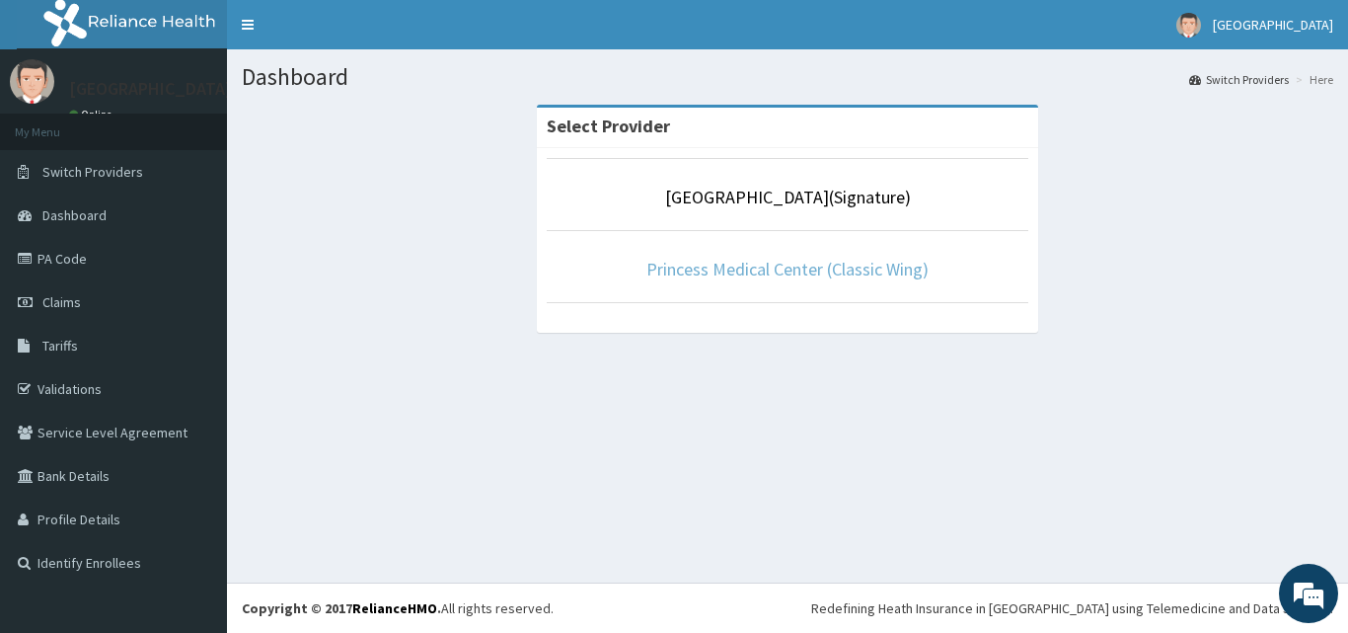
click at [774, 274] on link "Princess Medical Center (Classic Wing)" at bounding box center [787, 269] width 282 height 23
drag, startPoint x: 774, startPoint y: 274, endPoint x: 801, endPoint y: 237, distance: 46.6
click at [775, 272] on link "Princess Medical Center (Classic Wing)" at bounding box center [787, 269] width 282 height 23
drag, startPoint x: 718, startPoint y: 268, endPoint x: 629, endPoint y: 33, distance: 252.1
click at [719, 265] on link "Princess Medical Center (Classic Wing)" at bounding box center [787, 269] width 282 height 23
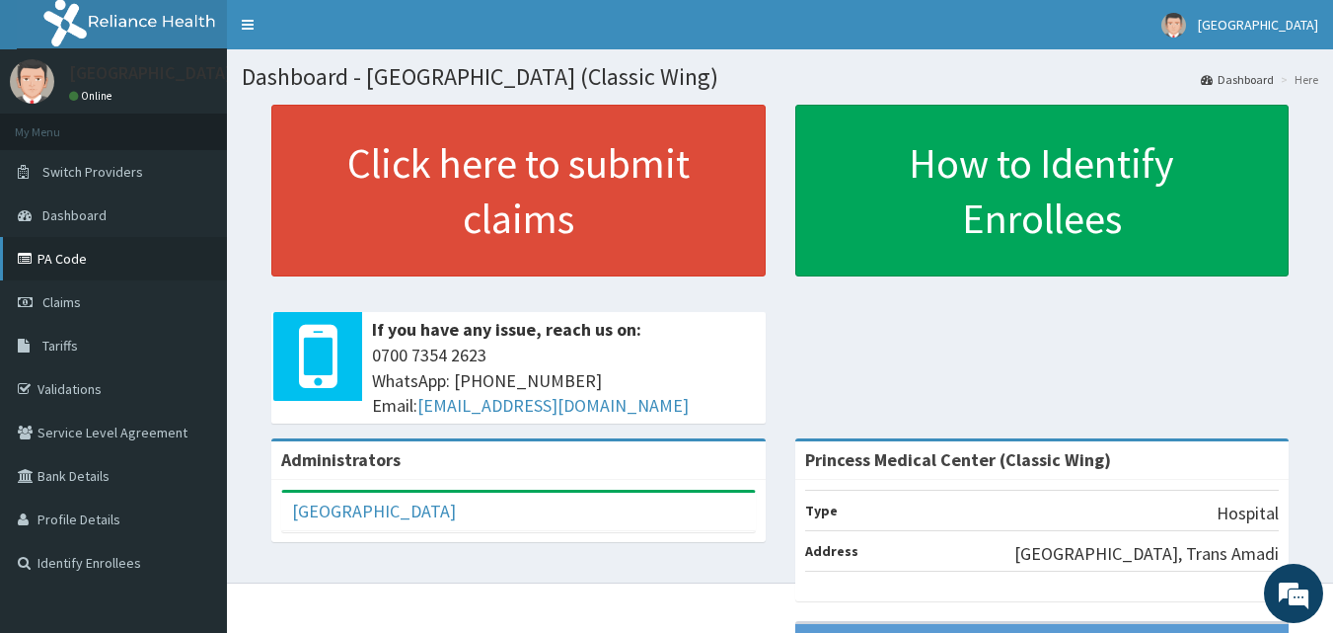
click at [86, 255] on link "PA Code" at bounding box center [113, 258] width 227 height 43
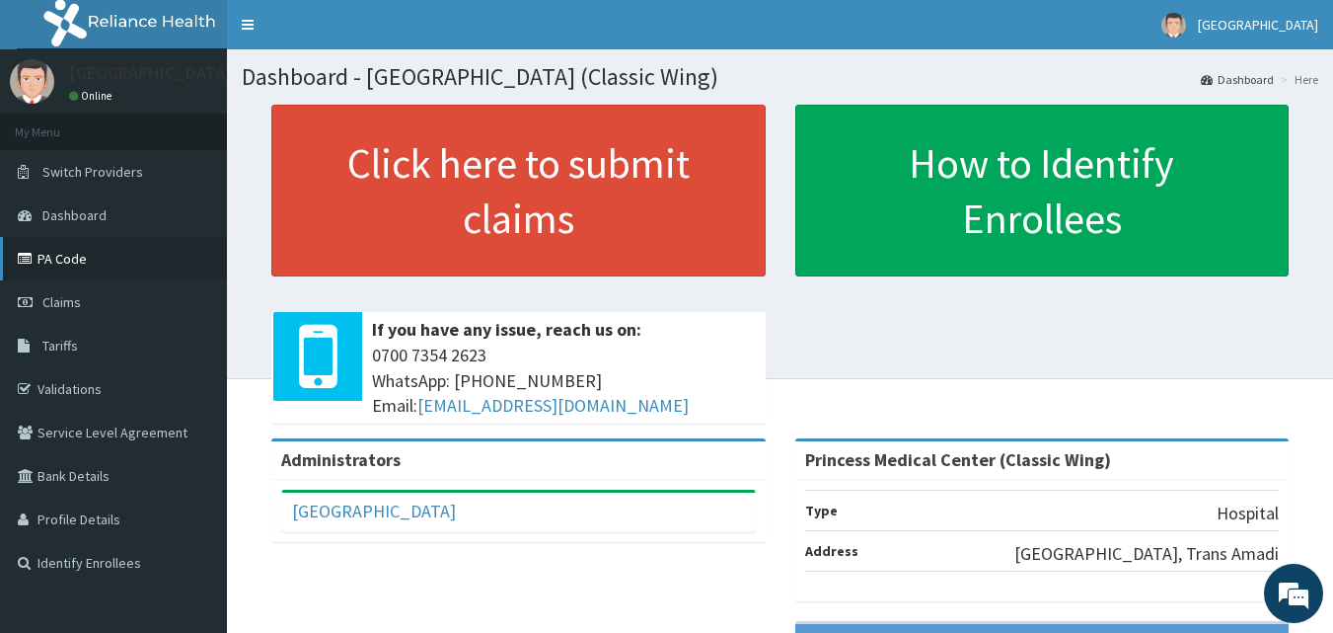
click at [113, 264] on link "PA Code" at bounding box center [113, 258] width 227 height 43
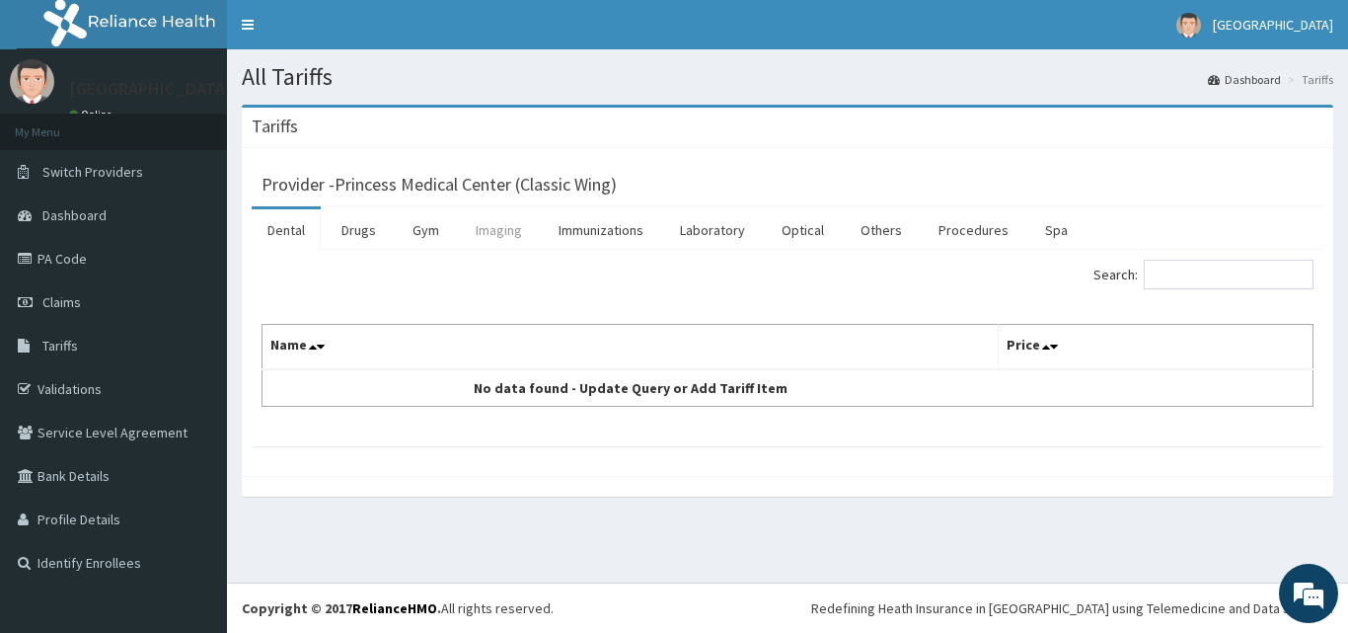
click at [521, 235] on link "Imaging" at bounding box center [499, 229] width 78 height 41
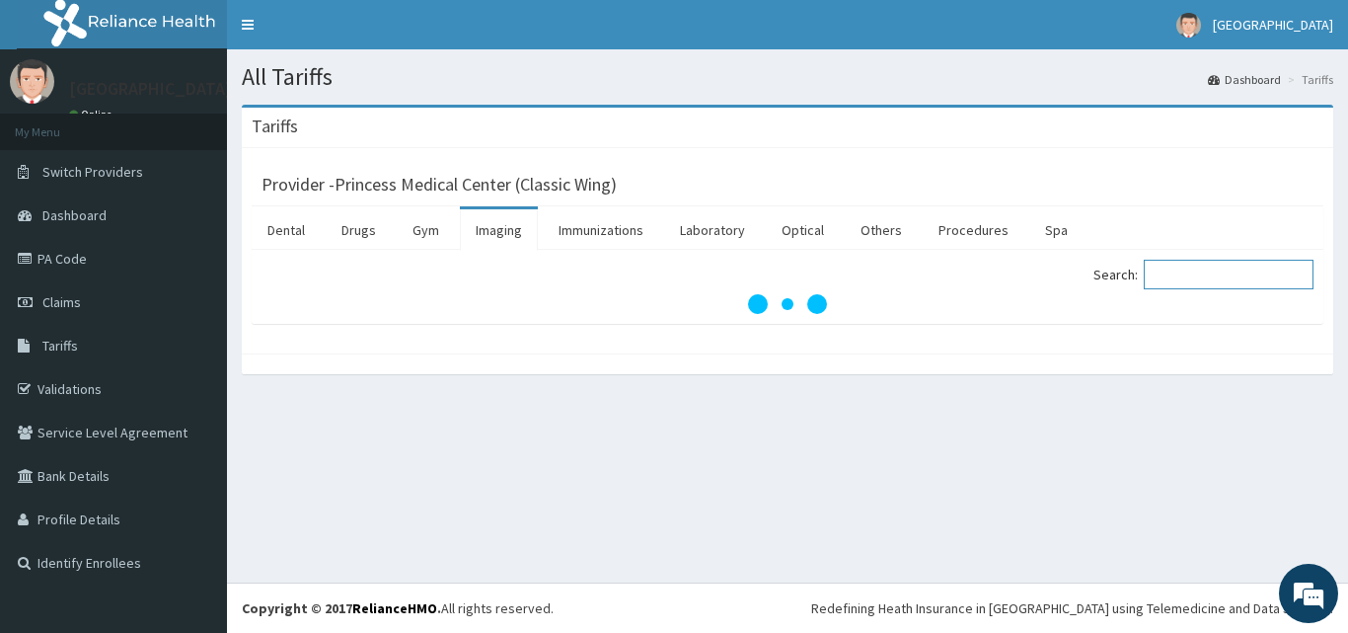
click at [1197, 273] on input "Search:" at bounding box center [1229, 275] width 170 height 30
type input "I"
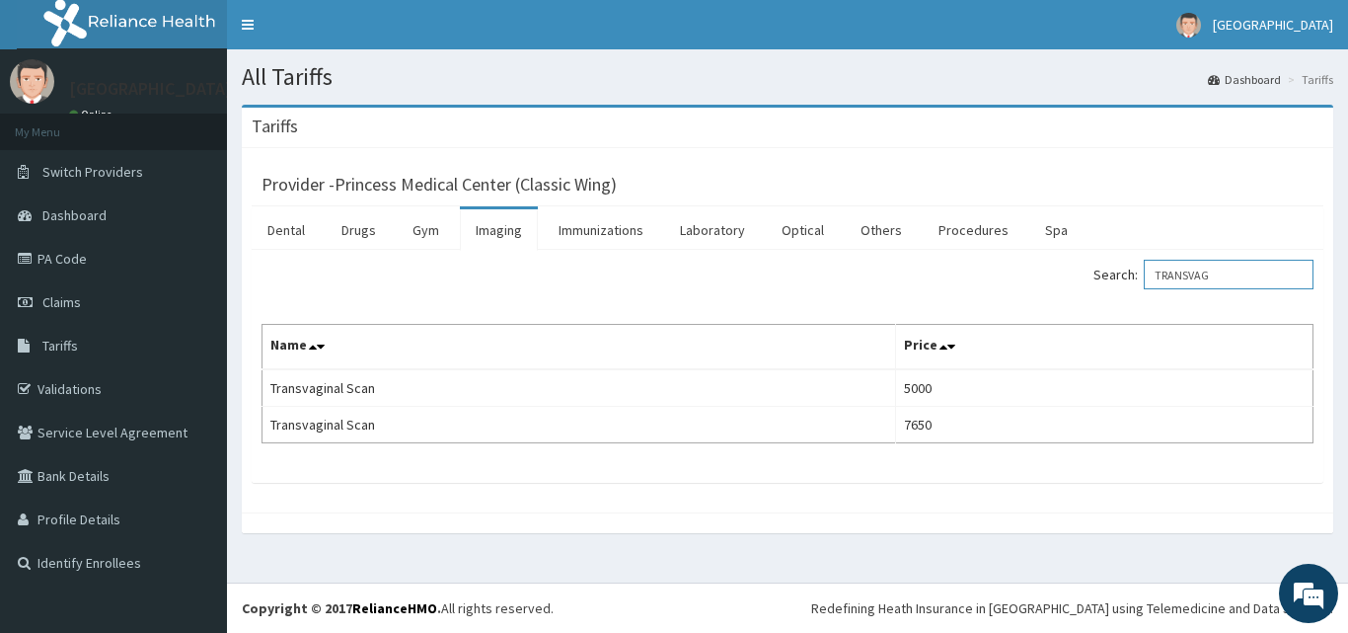
type input "TRANSVAG"
click at [109, 173] on span "Switch Providers" at bounding box center [92, 172] width 101 height 18
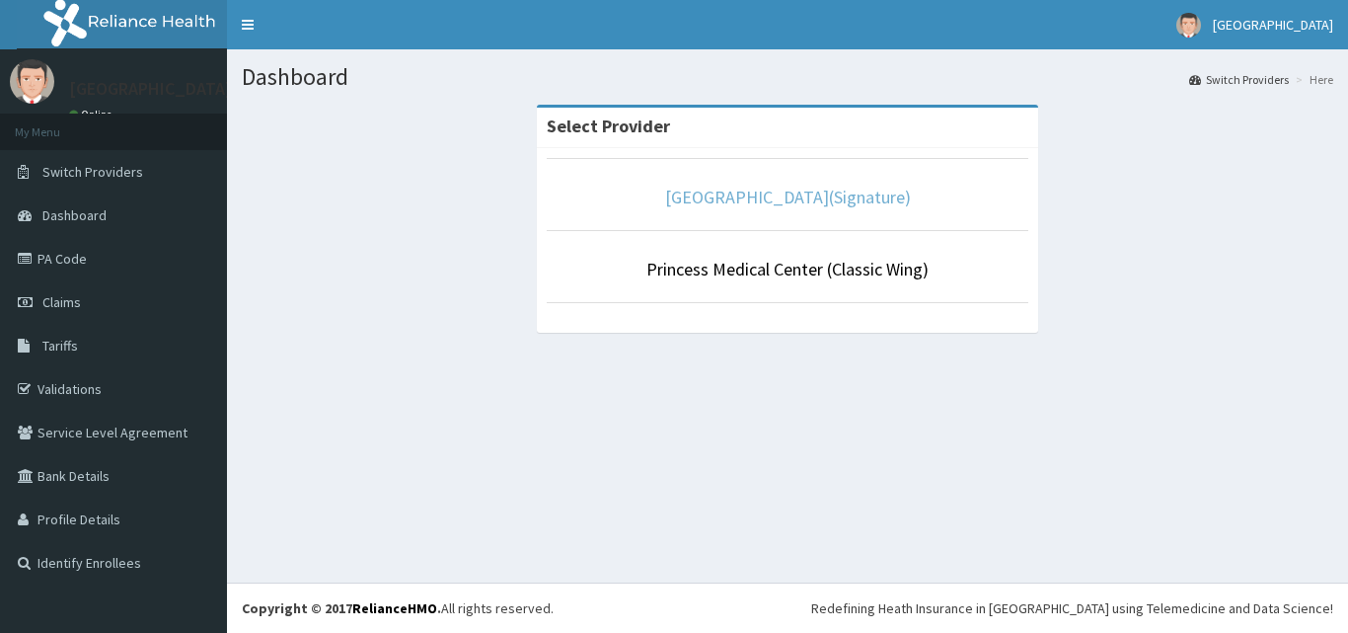
click at [850, 199] on link "[GEOGRAPHIC_DATA](Signature)" at bounding box center [788, 197] width 246 height 23
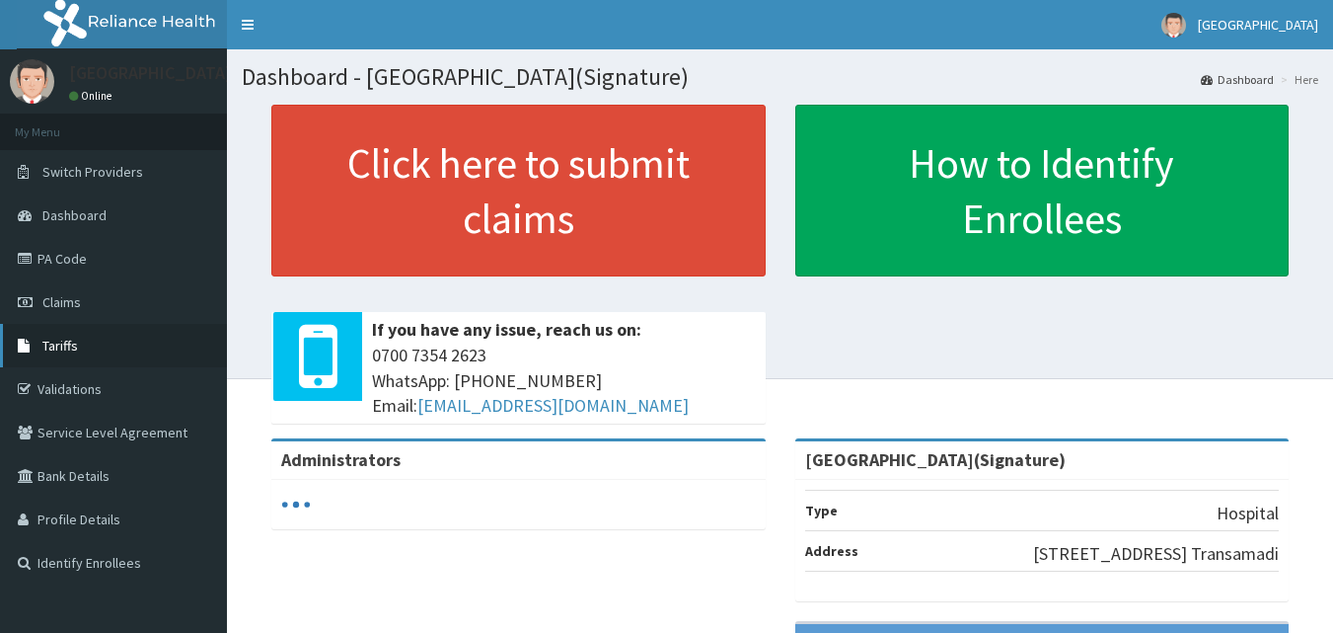
click at [97, 344] on link "Tariffs" at bounding box center [113, 345] width 227 height 43
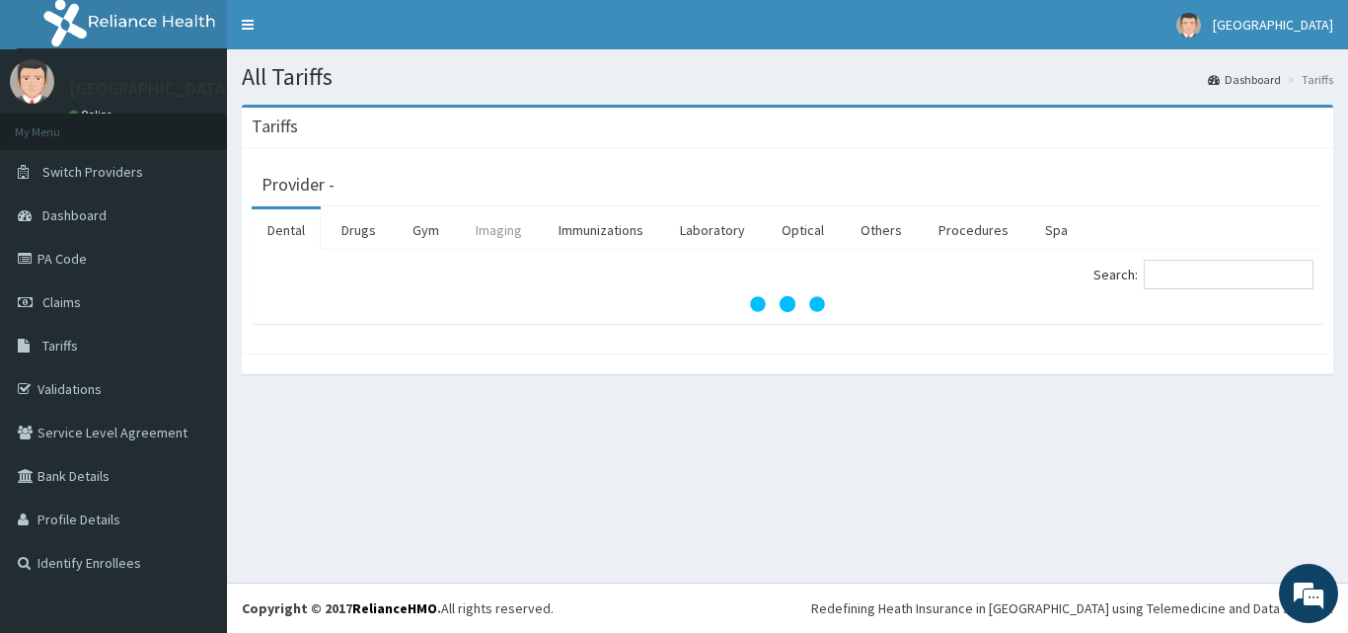
click at [482, 223] on link "Imaging" at bounding box center [499, 229] width 78 height 41
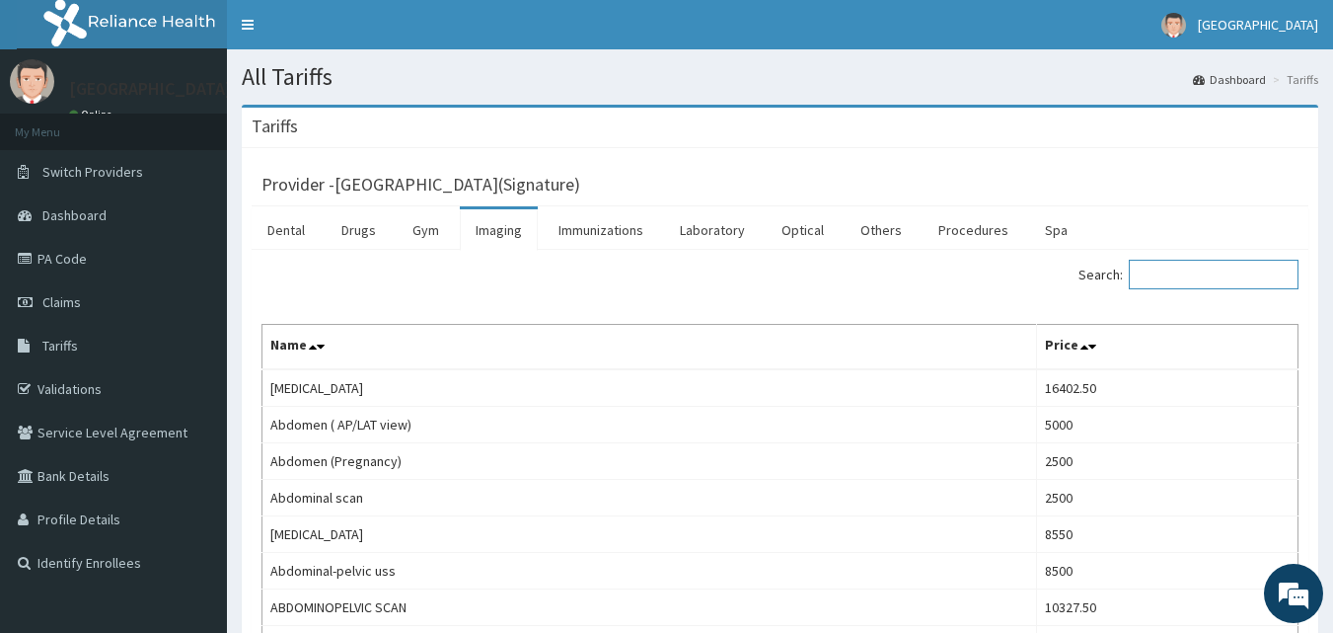
click at [1199, 274] on input "Search:" at bounding box center [1214, 275] width 170 height 30
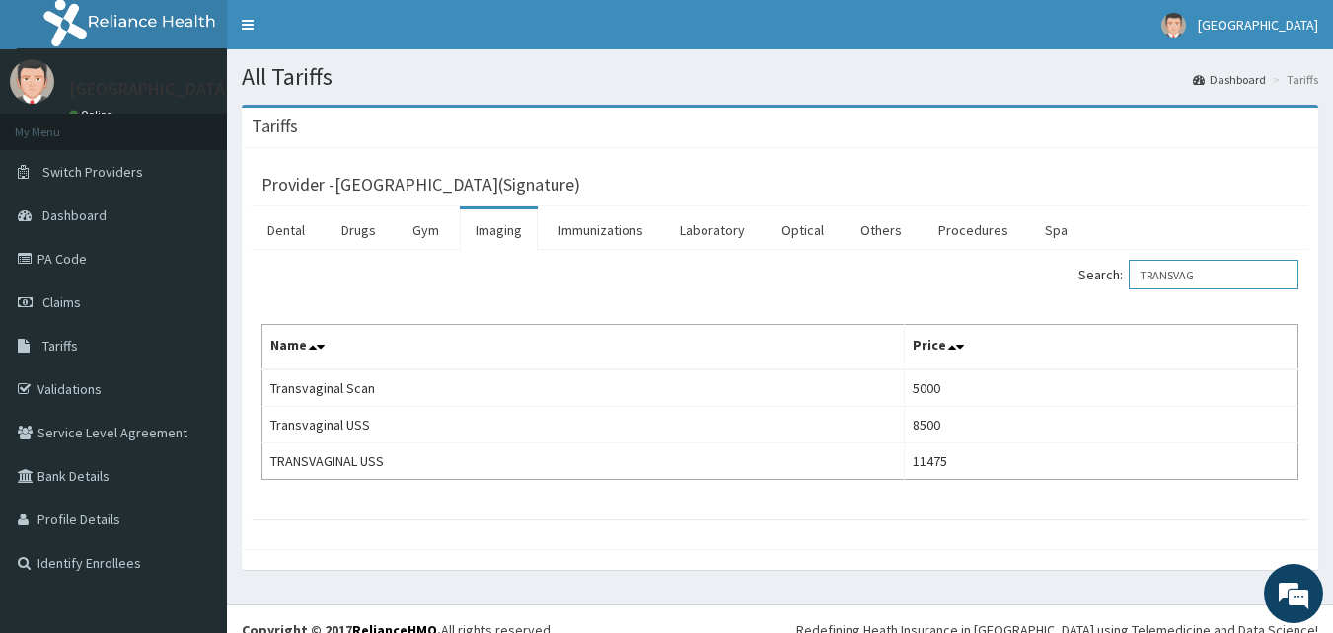
drag, startPoint x: 1217, startPoint y: 270, endPoint x: 1133, endPoint y: 278, distance: 84.3
click at [1133, 278] on label "Search: TRANSVAG" at bounding box center [1189, 275] width 220 height 30
type input "TRANSVAG"
click at [726, 229] on link "Laboratory" at bounding box center [712, 229] width 97 height 41
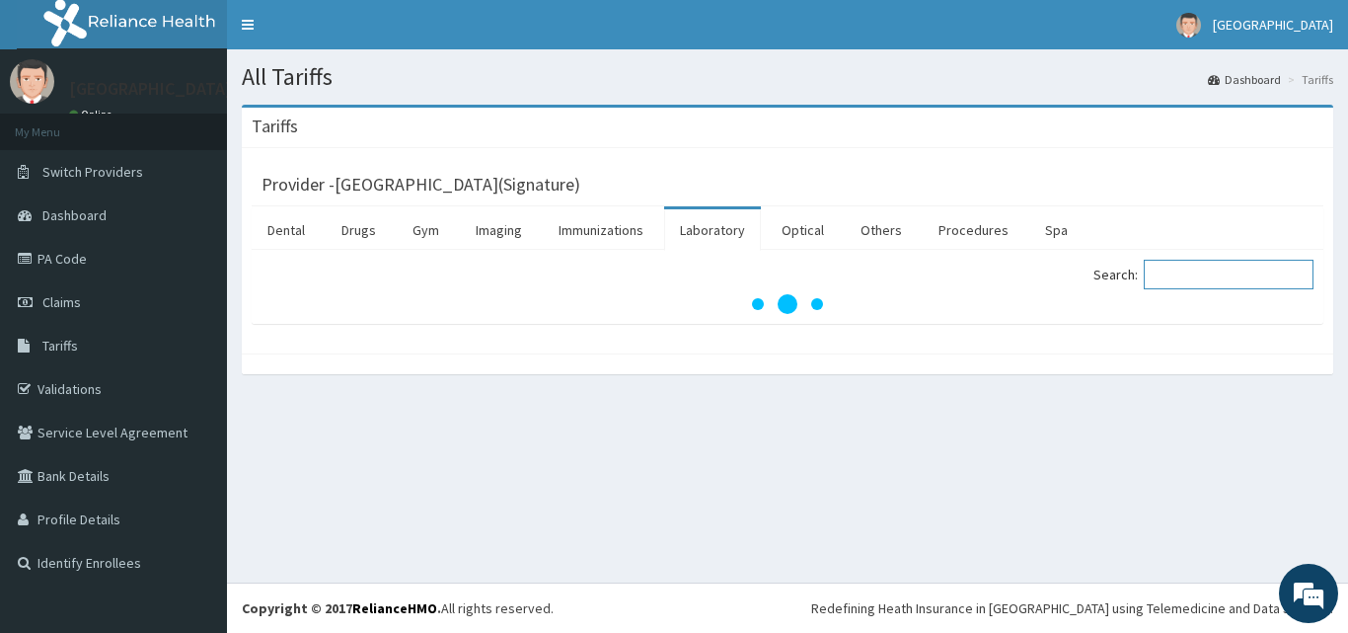
click at [1223, 271] on input "Search:" at bounding box center [1229, 275] width 170 height 30
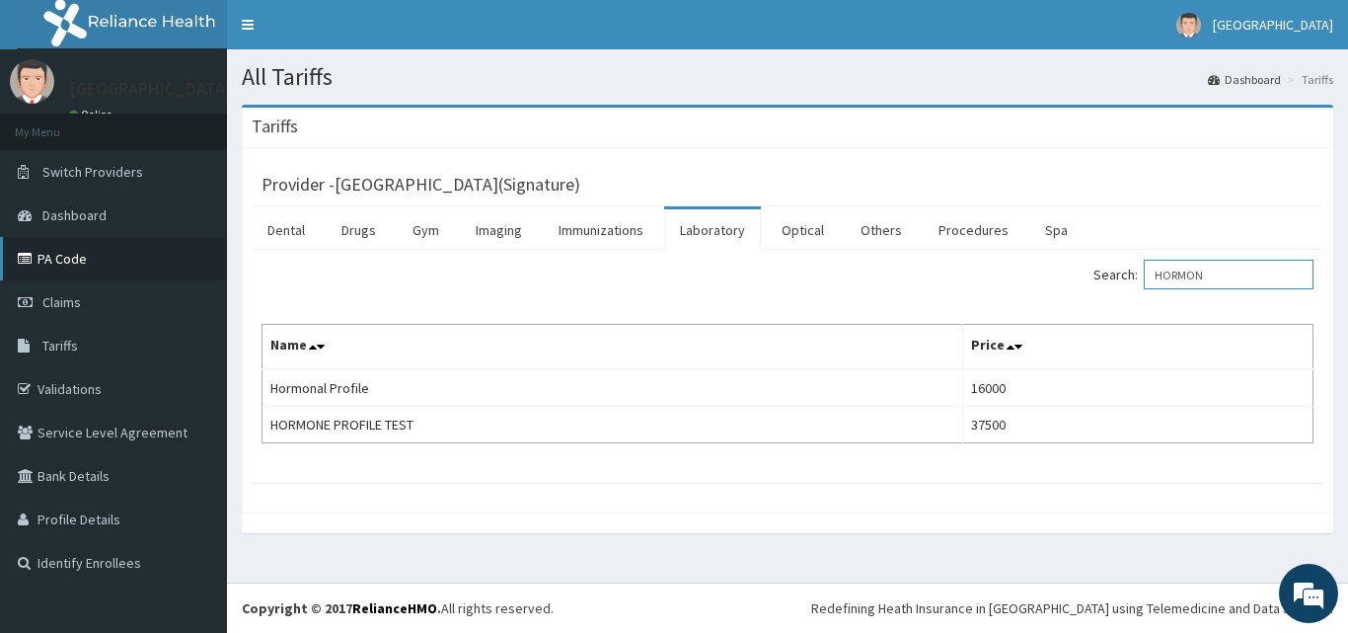
type input "HORMON"
click at [81, 267] on link "PA Code" at bounding box center [113, 258] width 227 height 43
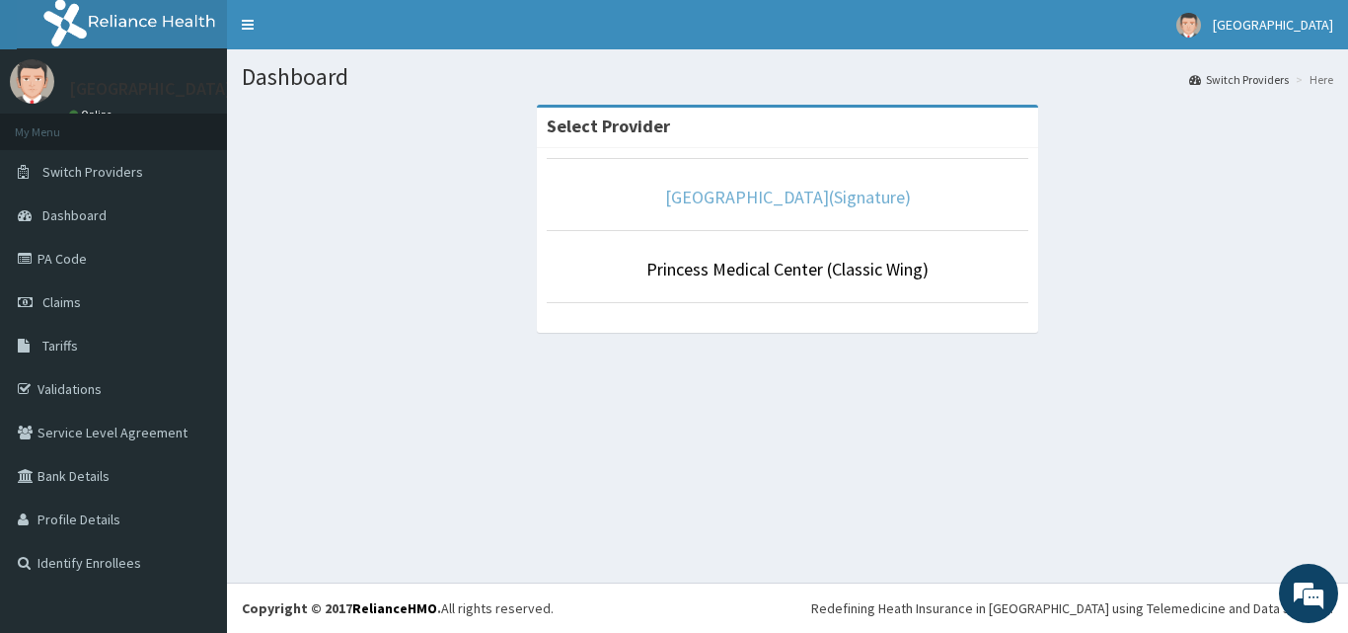
click at [742, 203] on link "[GEOGRAPHIC_DATA](Signature)" at bounding box center [788, 197] width 246 height 23
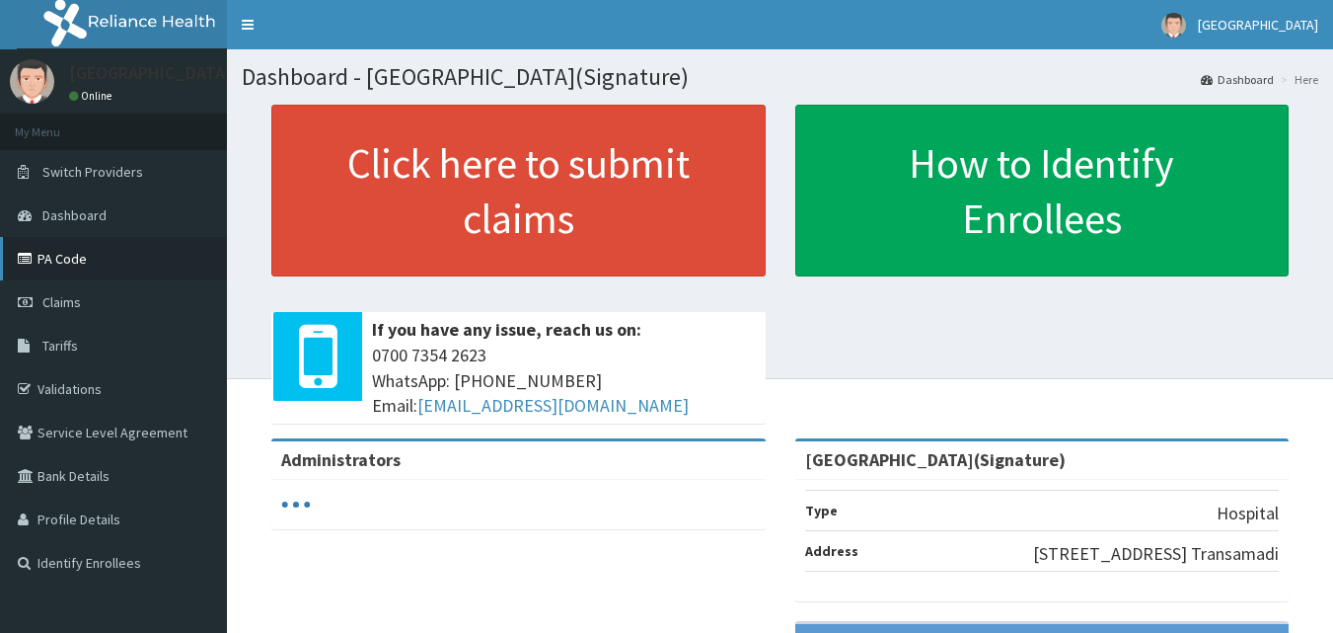
click at [81, 260] on link "PA Code" at bounding box center [113, 258] width 227 height 43
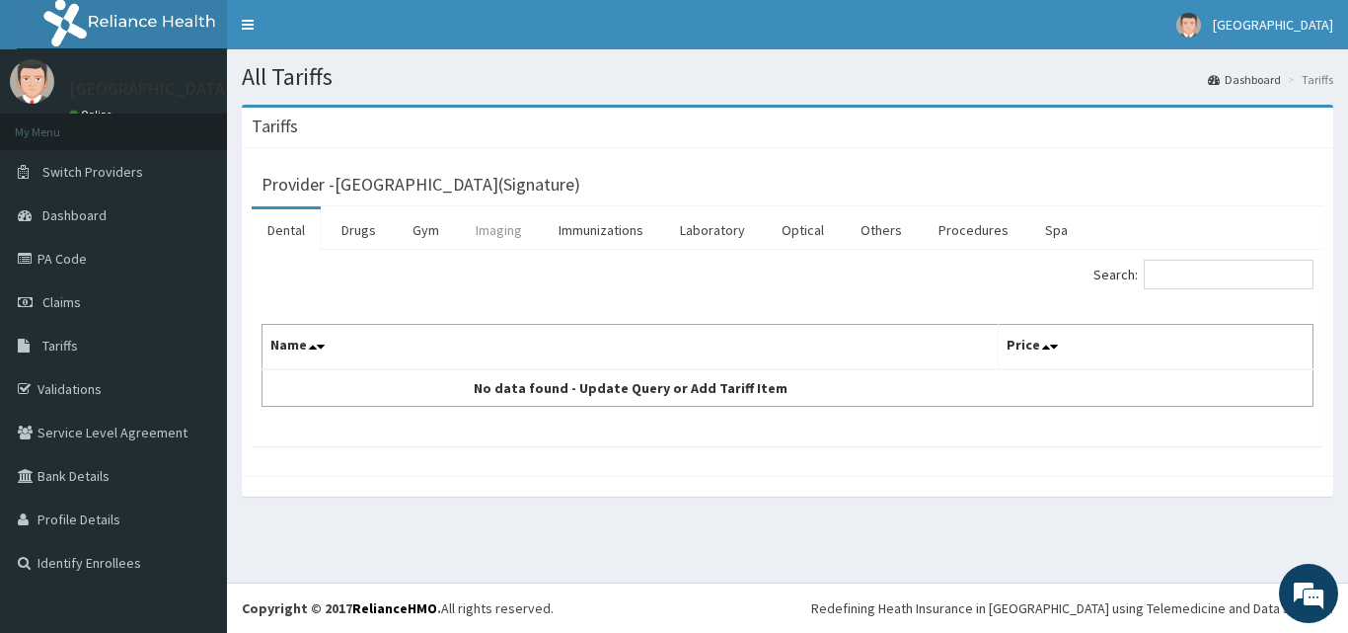
click at [504, 226] on link "Imaging" at bounding box center [499, 229] width 78 height 41
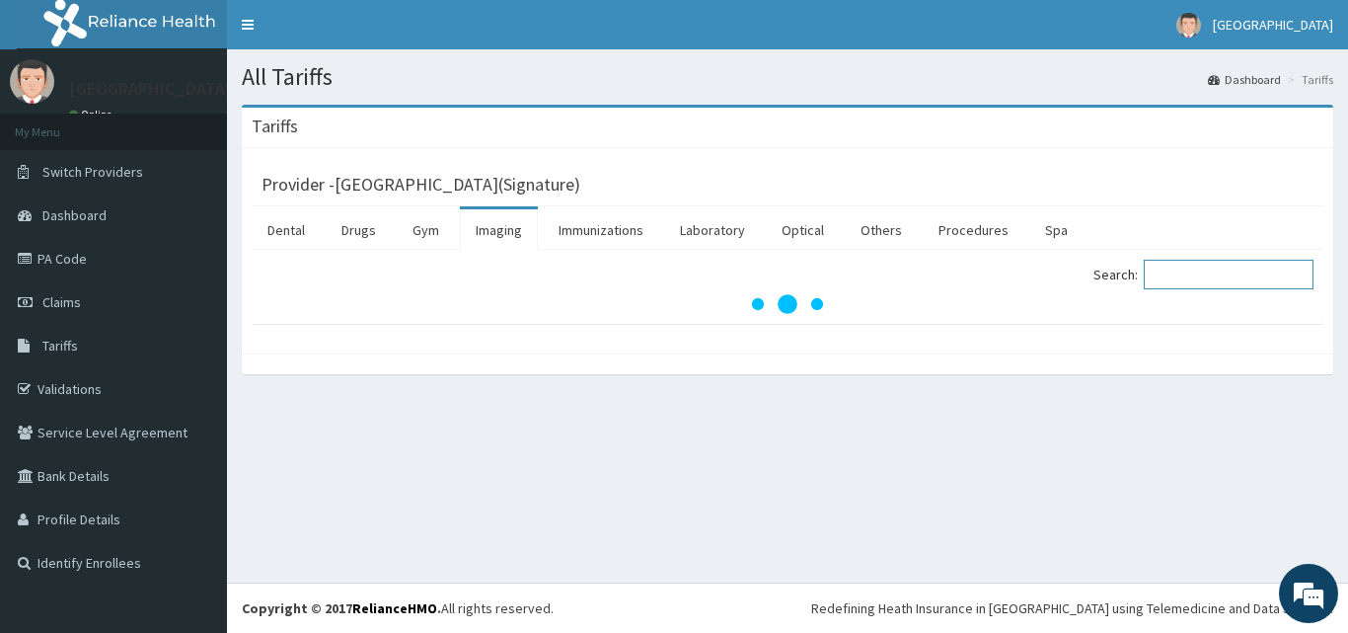
click at [1184, 283] on input "Search:" at bounding box center [1229, 275] width 170 height 30
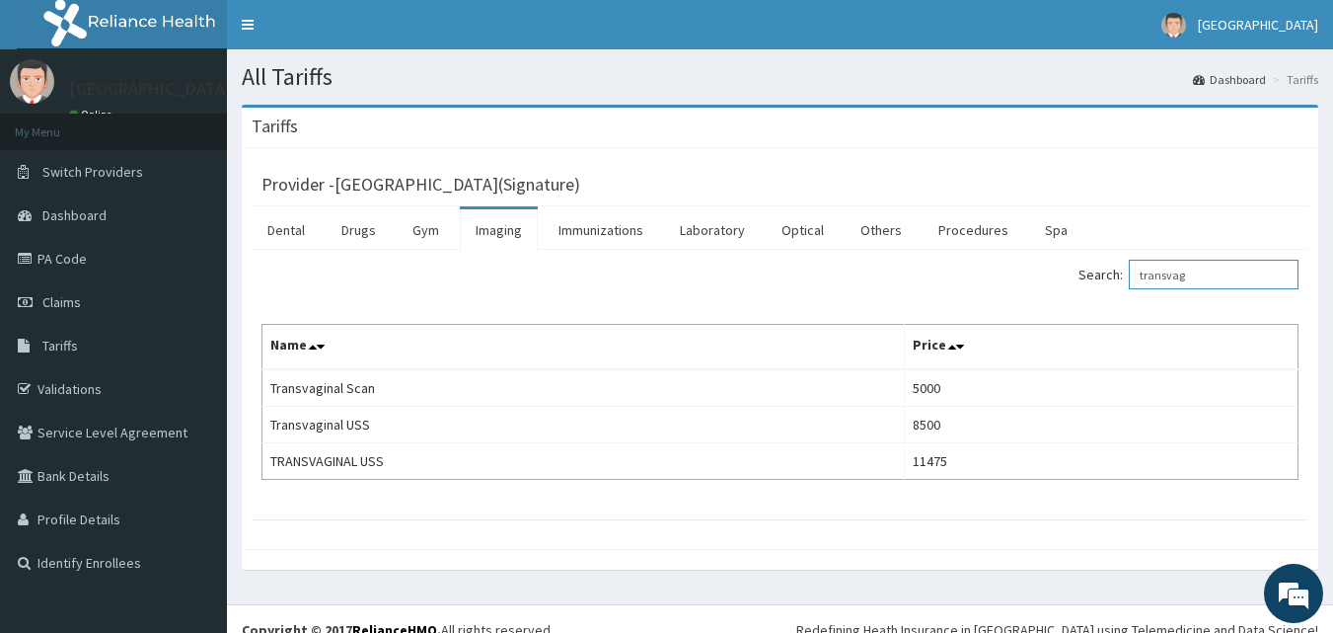
type input "transvag"
click at [729, 232] on link "Laboratory" at bounding box center [712, 229] width 97 height 41
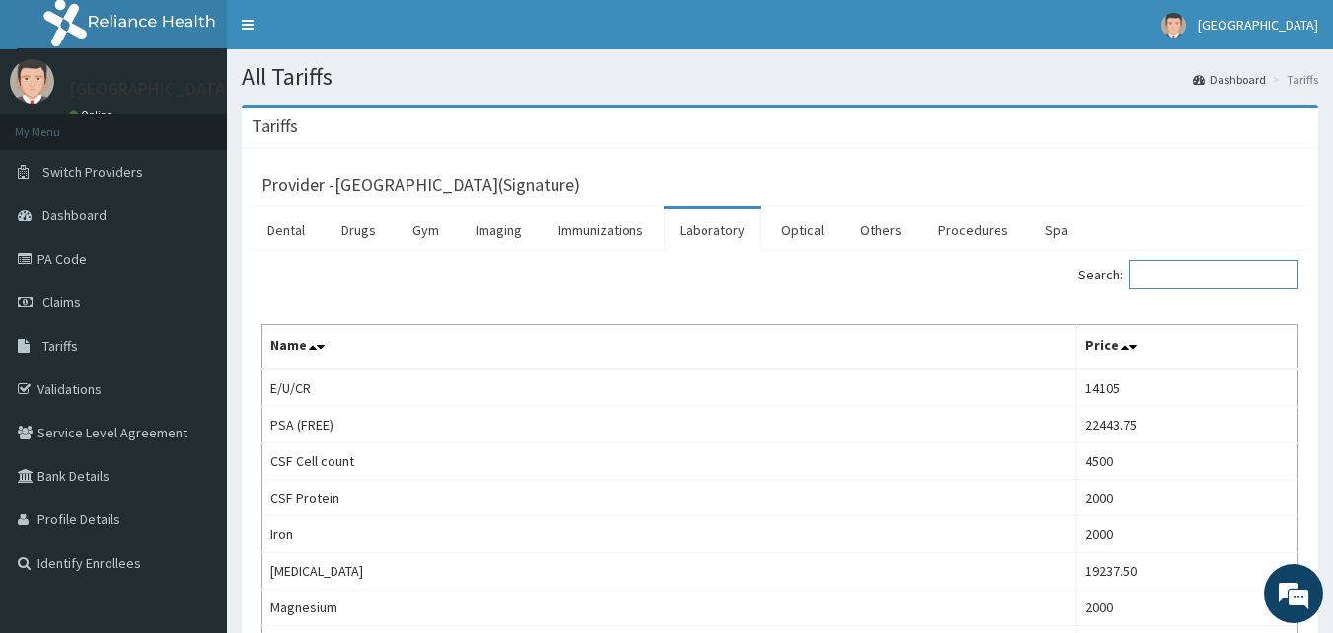
click at [1186, 275] on input "Search:" at bounding box center [1214, 275] width 170 height 30
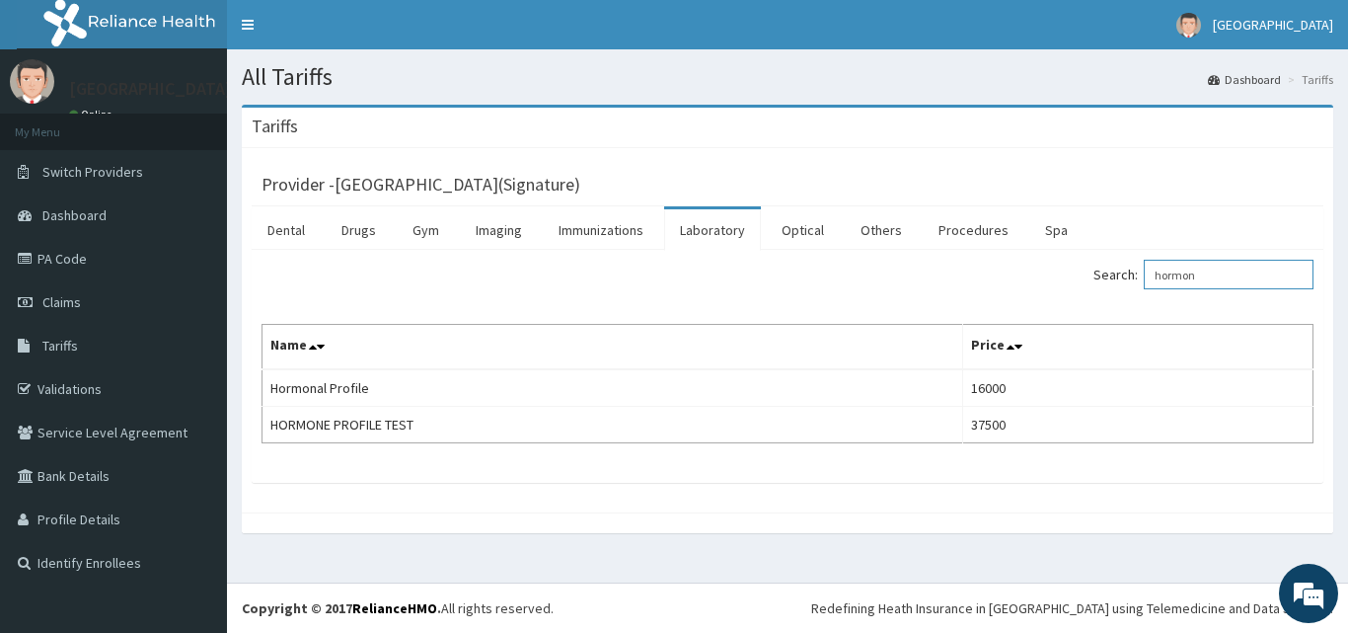
type input "hormon"
